Goal: Information Seeking & Learning: Find specific page/section

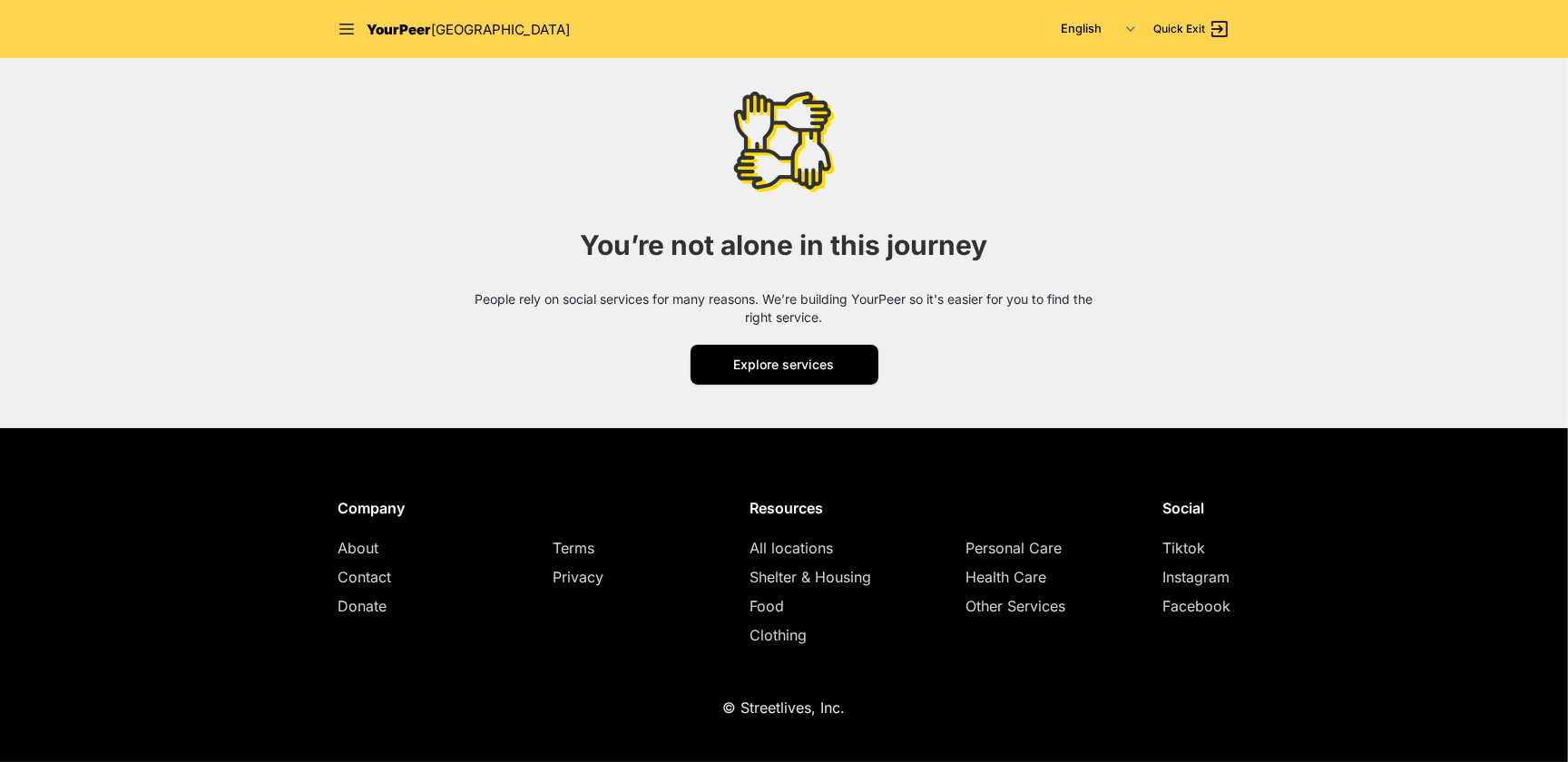
scroll to position [3052, 0]
click at [1230, 587] on link "Instagram" at bounding box center [1195, 576] width 67 height 18
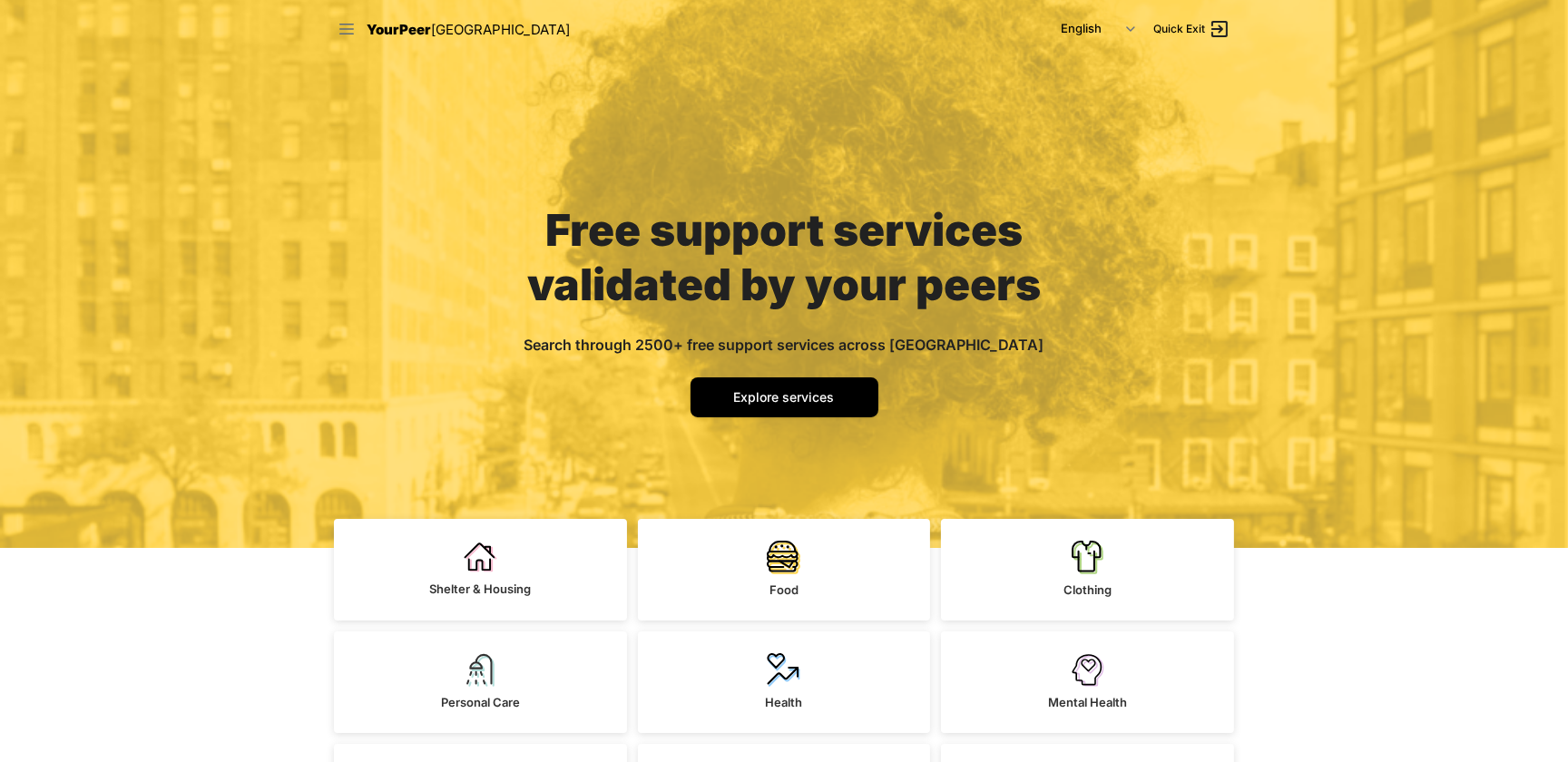
click at [338, 33] on icon at bounding box center [346, 28] width 18 height 18
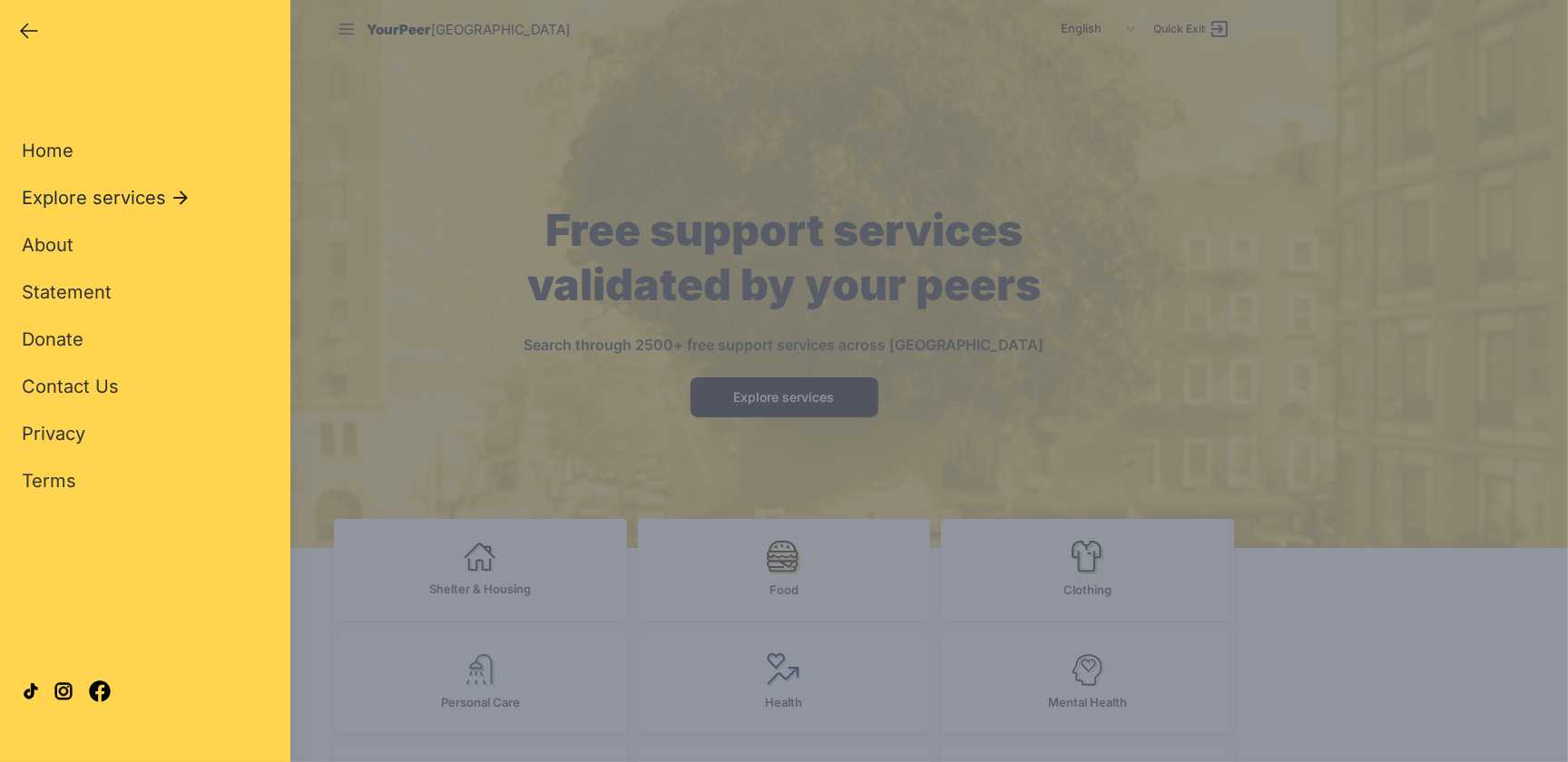
click at [166, 210] on span "Explore services" at bounding box center [93, 197] width 144 height 25
click at [64, 257] on span "Food" at bounding box center [42, 244] width 42 height 25
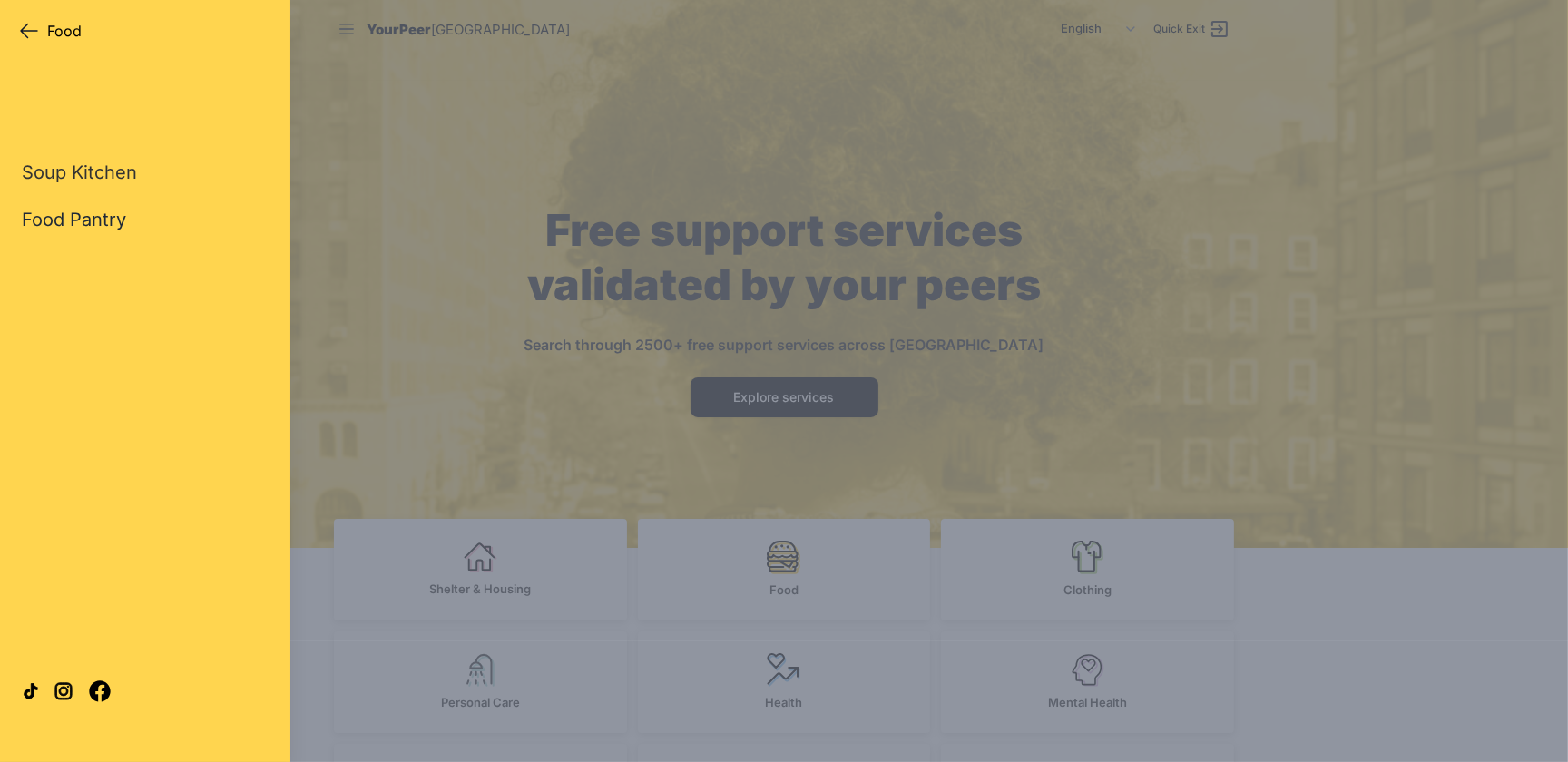
click at [100, 232] on link "Food Pantry" at bounding box center [74, 219] width 105 height 25
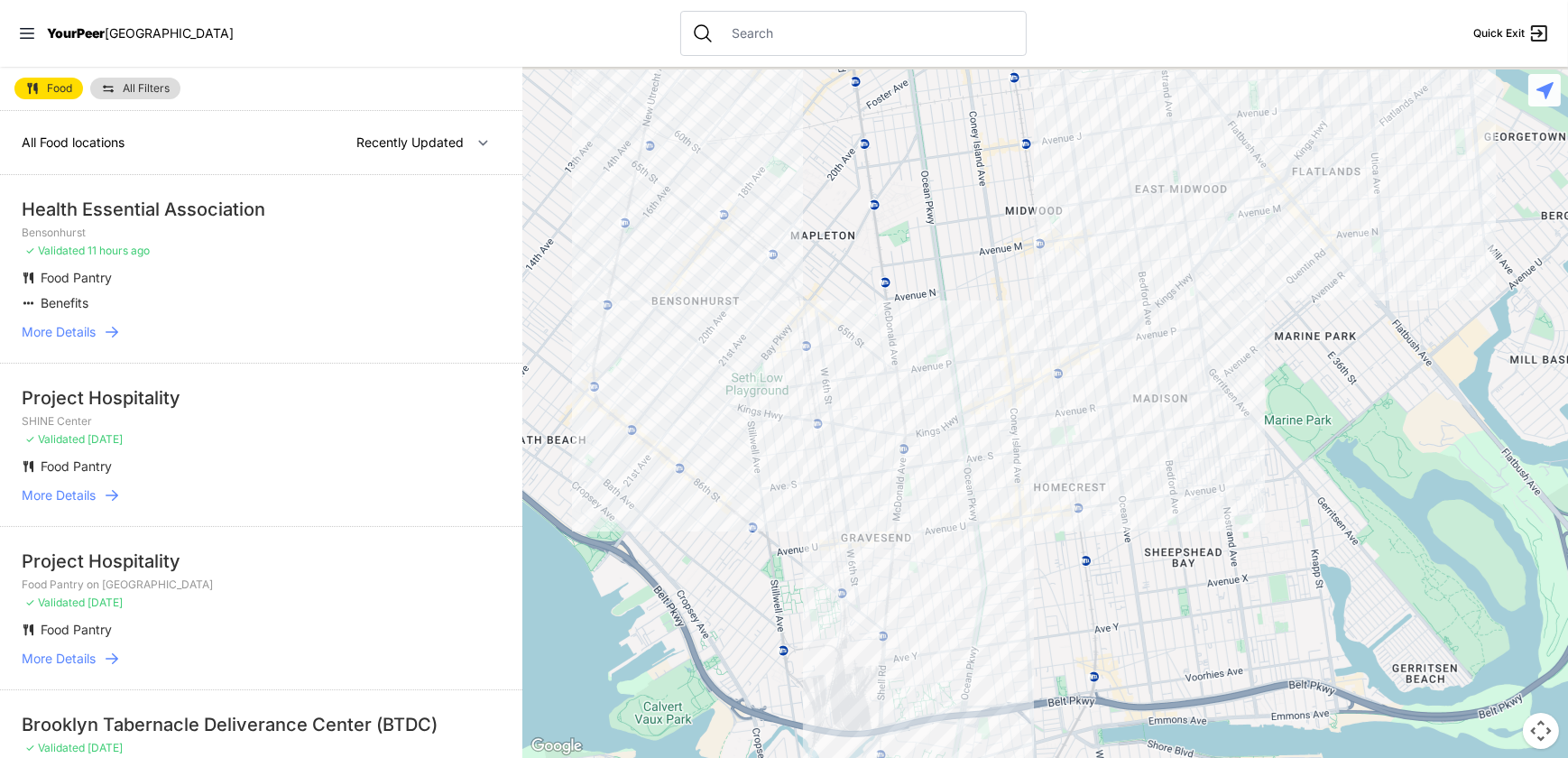
select select "nearby"
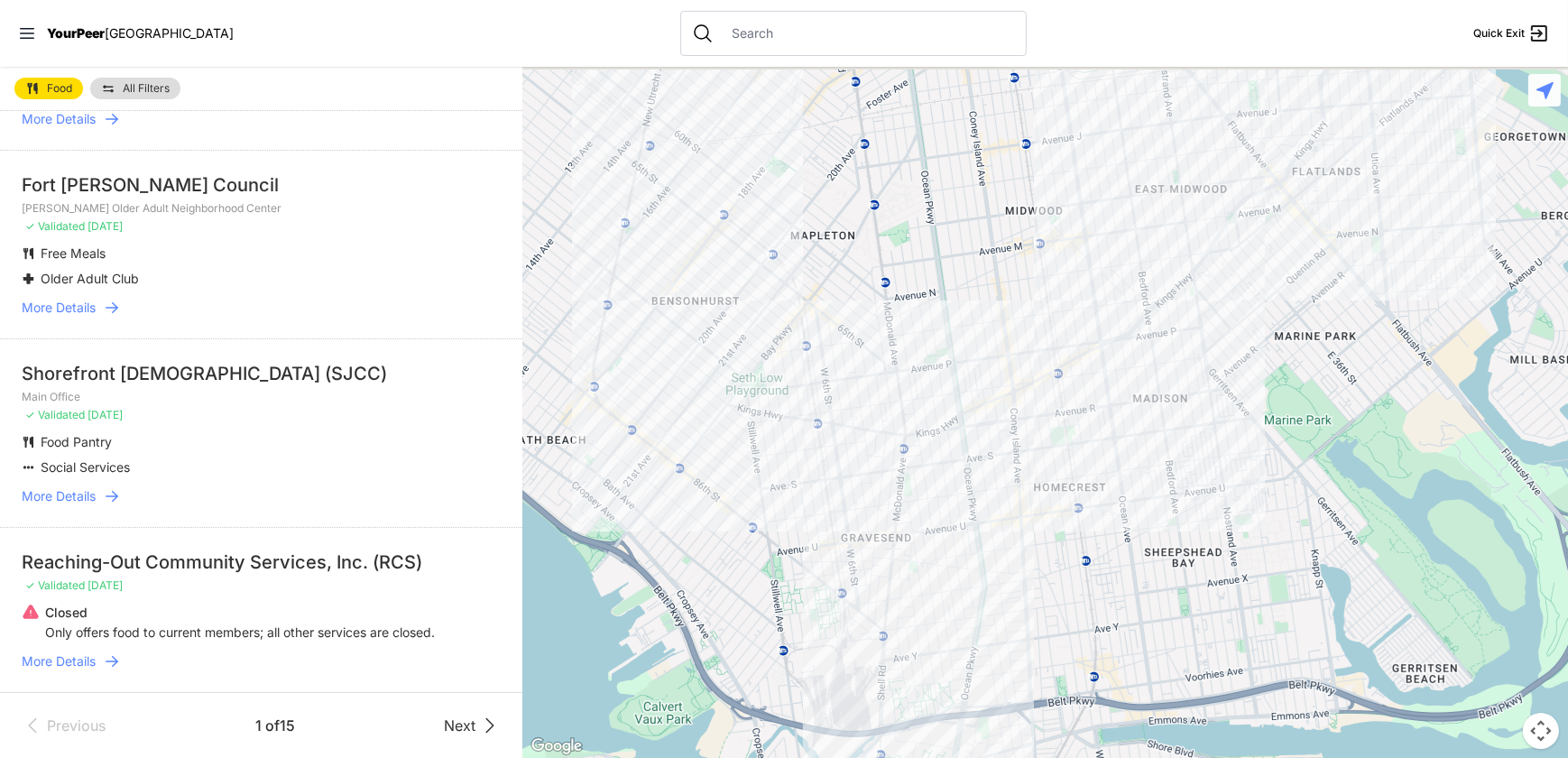
scroll to position [4010, 0]
click at [444, 715] on span "Next" at bounding box center [460, 725] width 32 height 22
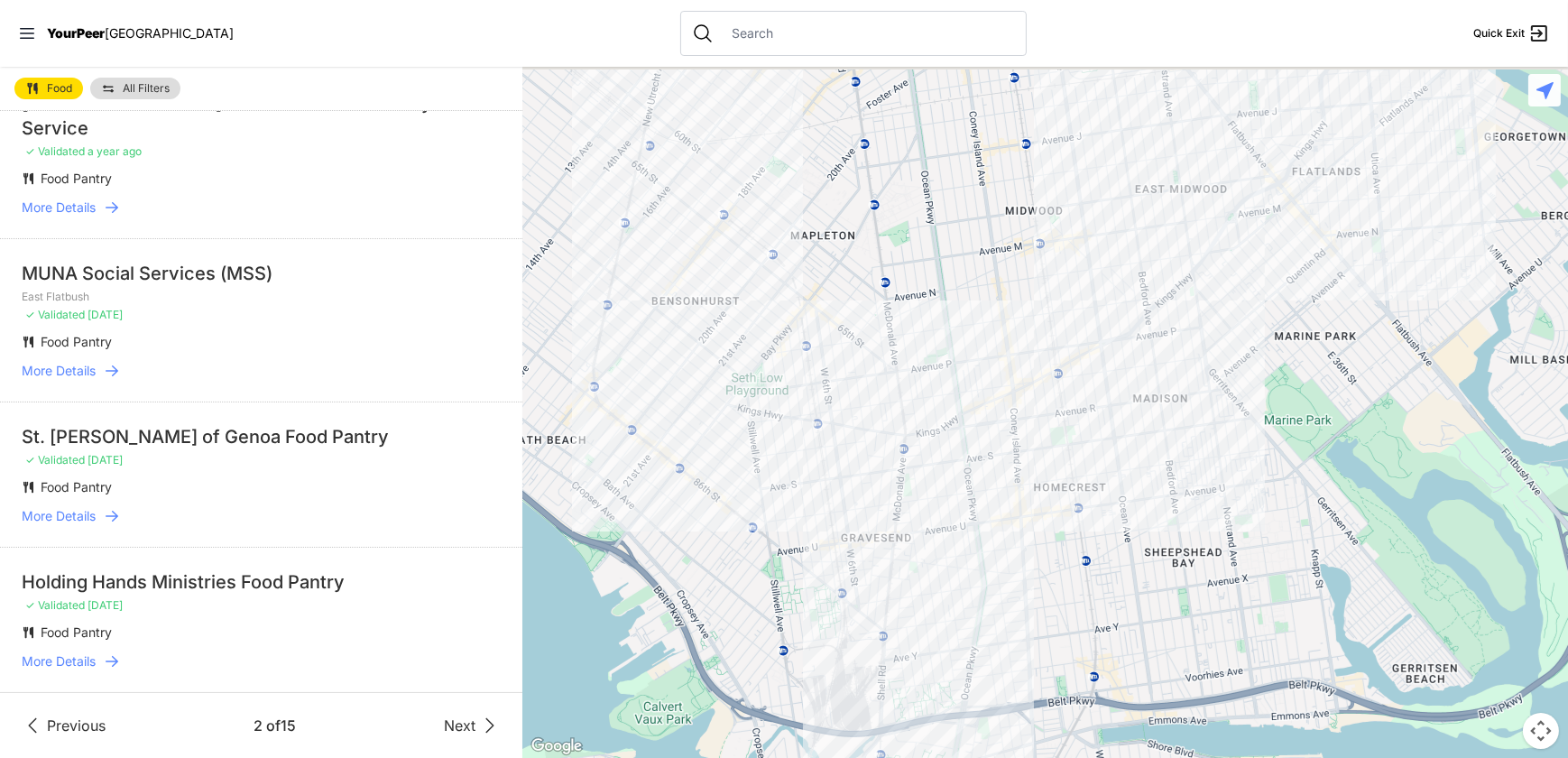
scroll to position [3661, 0]
click at [444, 715] on span "Next" at bounding box center [460, 725] width 32 height 22
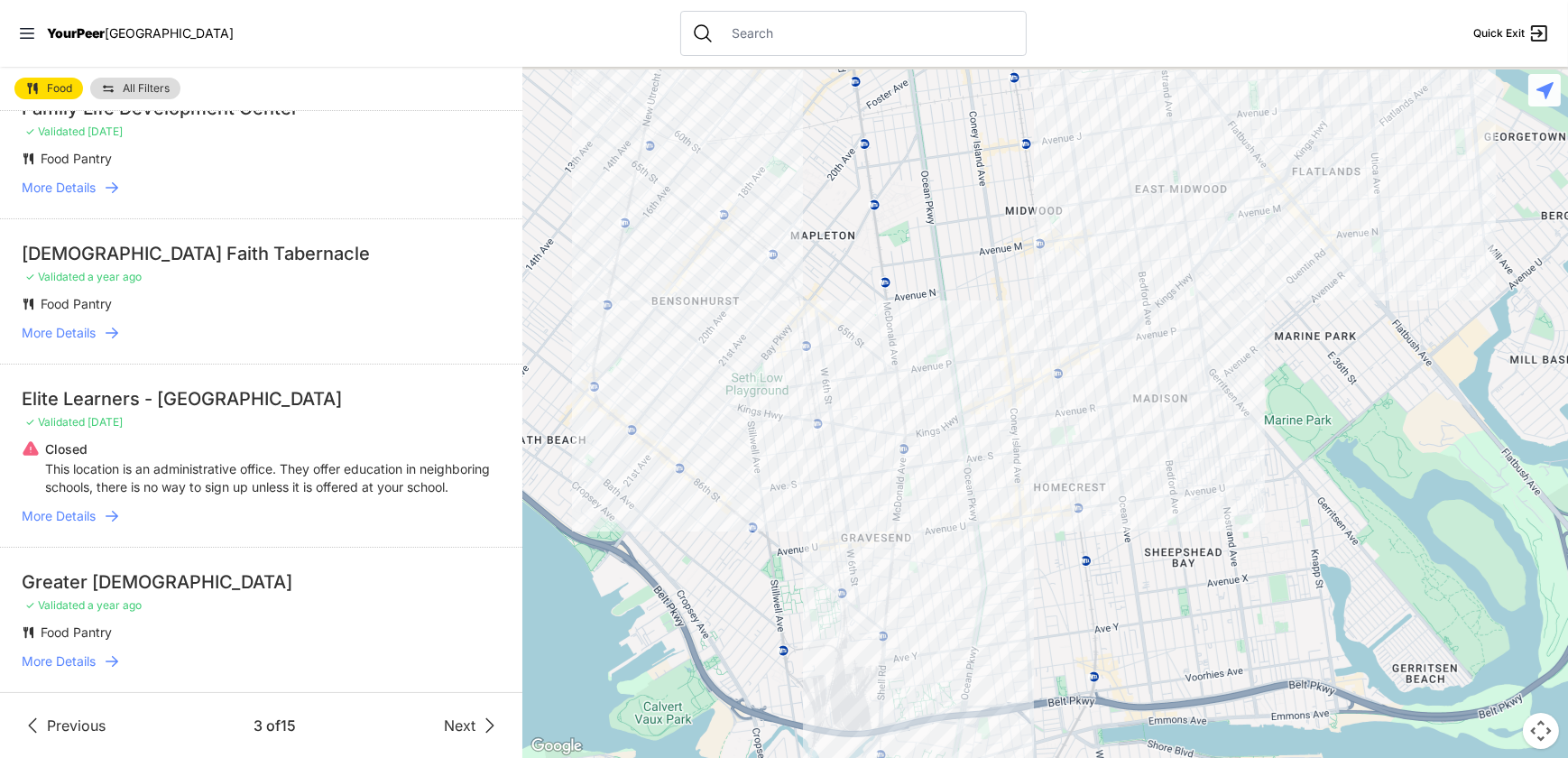
scroll to position [3715, 0]
click at [444, 715] on span "Next" at bounding box center [460, 725] width 32 height 22
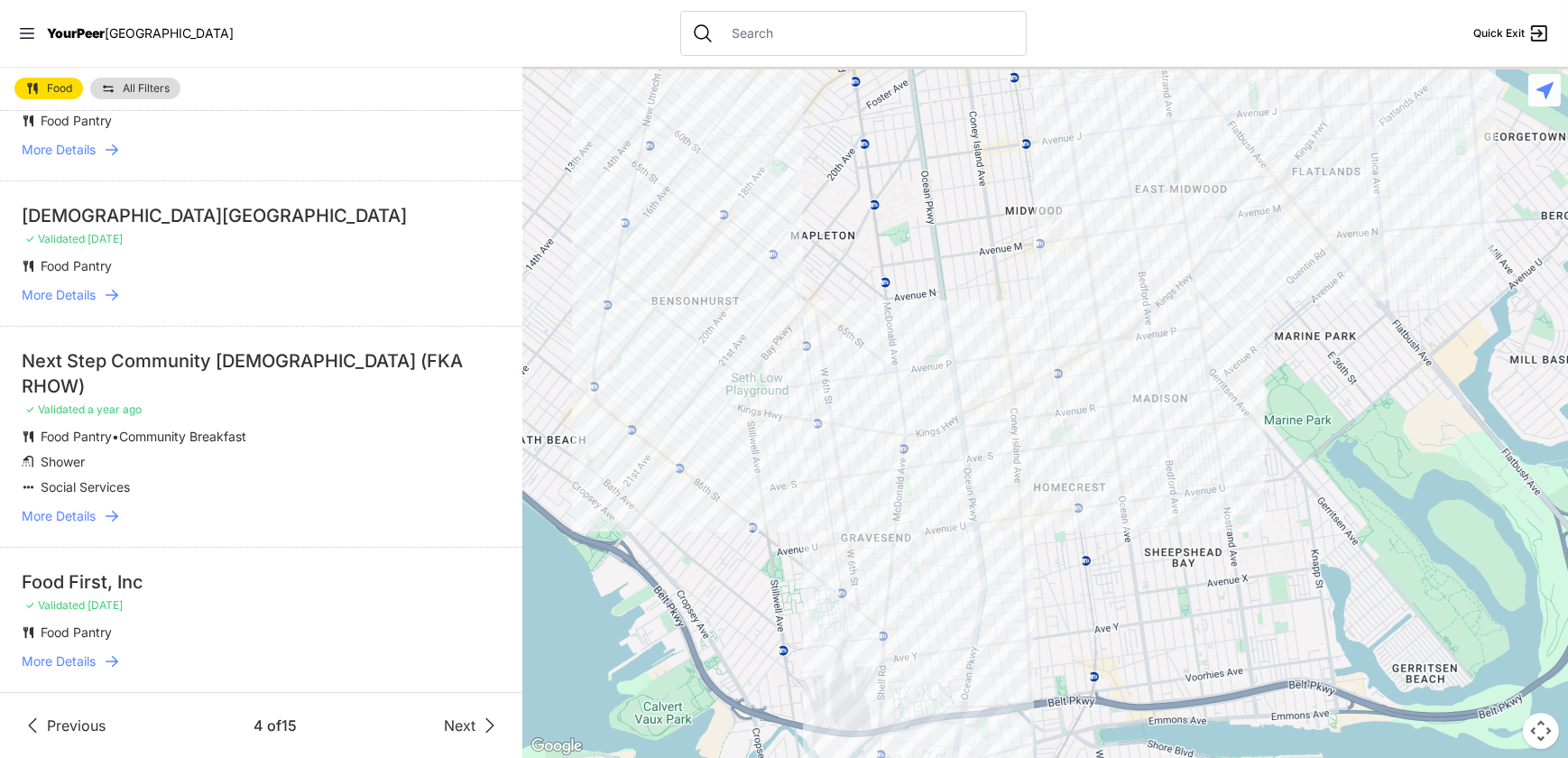
scroll to position [3752, 0]
click at [444, 715] on span "Next" at bounding box center [460, 725] width 32 height 22
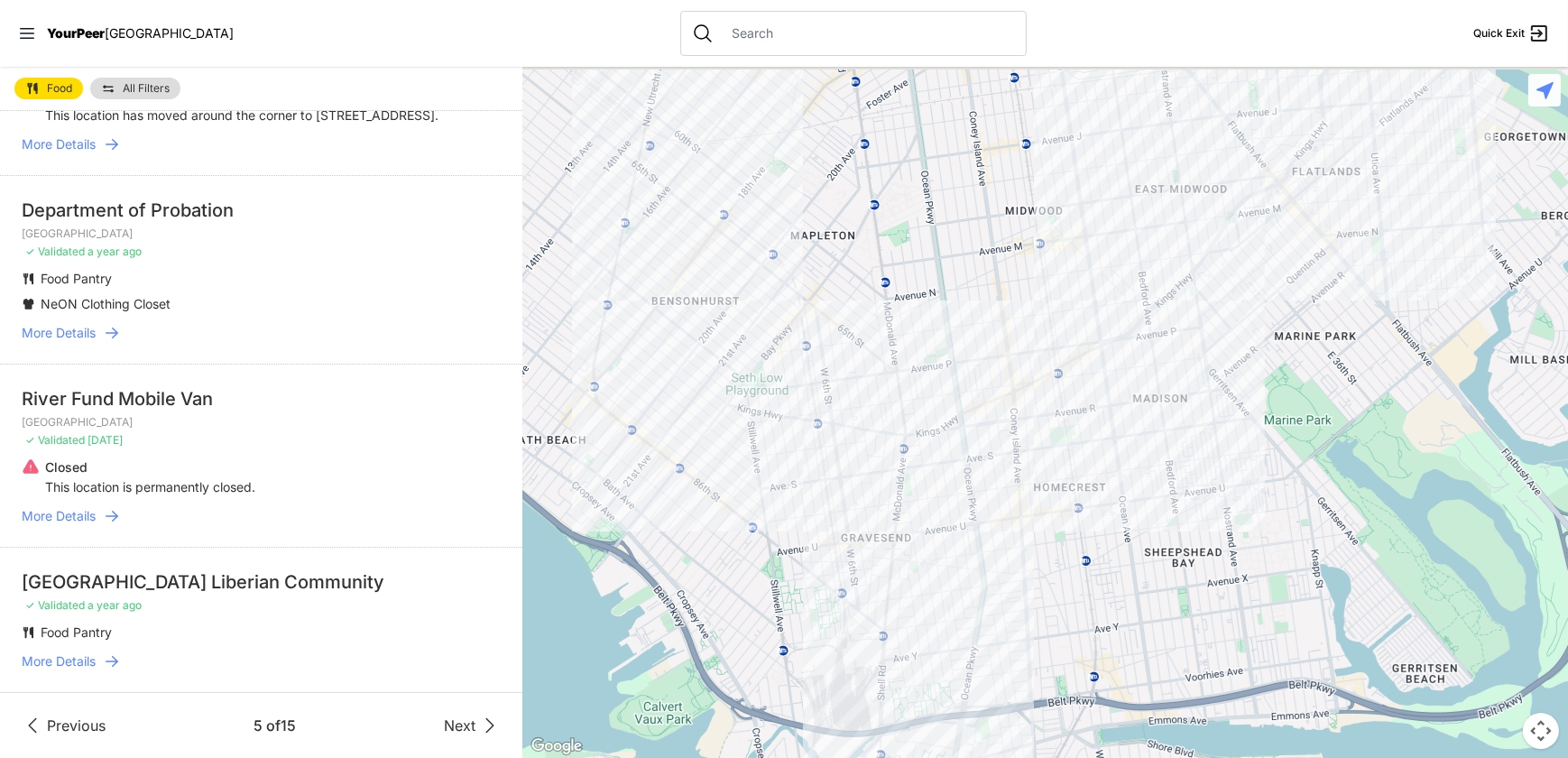
scroll to position [4148, 0]
click at [444, 715] on span "Next" at bounding box center [460, 725] width 32 height 22
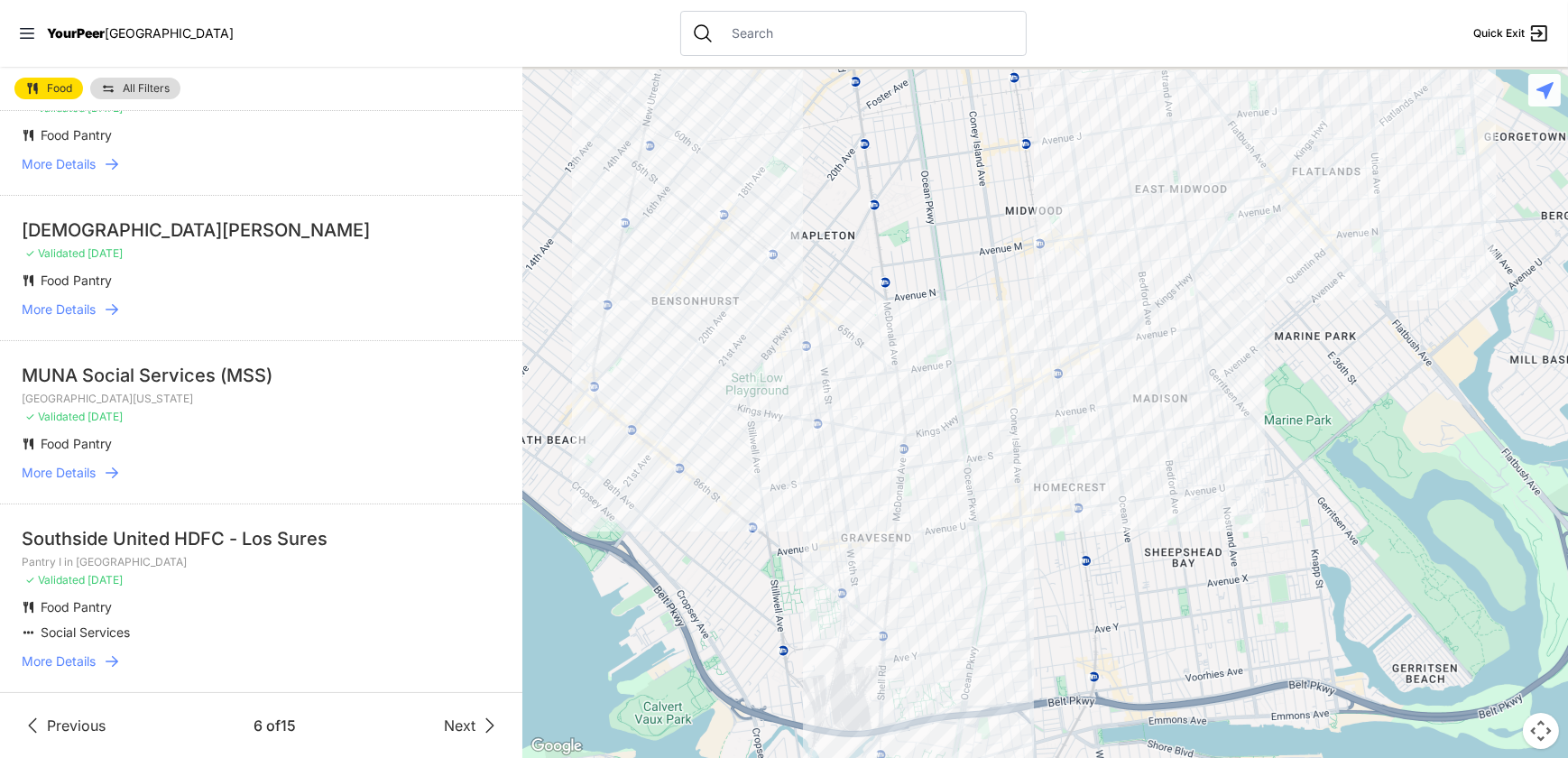
scroll to position [3036, 0]
